Goal: Check status: Check status

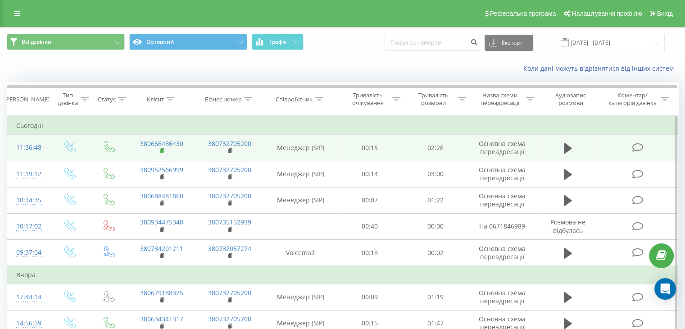
click at [161, 150] on rect at bounding box center [161, 151] width 3 height 4
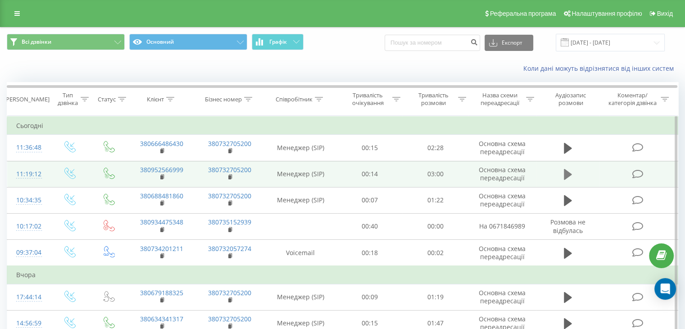
click at [569, 173] on icon at bounding box center [568, 174] width 8 height 11
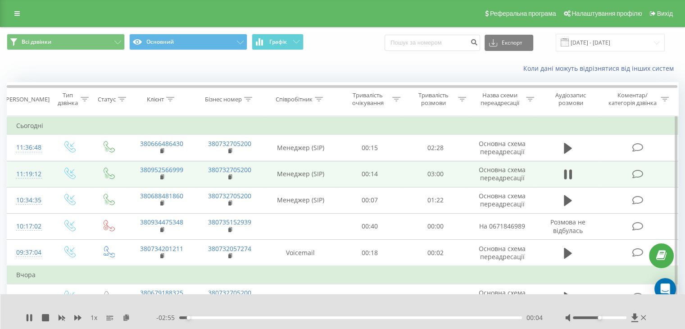
click at [504, 318] on div "00:04" at bounding box center [350, 317] width 343 height 3
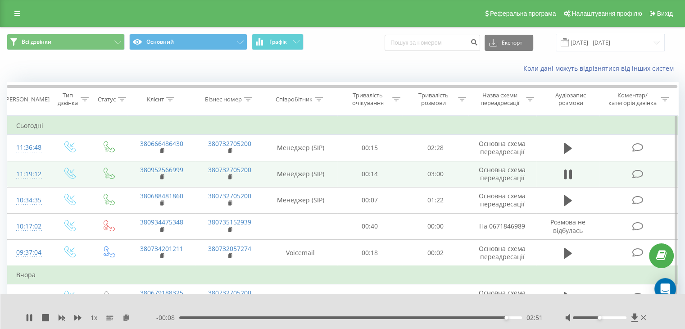
click at [512, 318] on div "02:51" at bounding box center [350, 317] width 343 height 3
click at [568, 172] on icon at bounding box center [568, 174] width 8 height 13
